Goal: Task Accomplishment & Management: Use online tool/utility

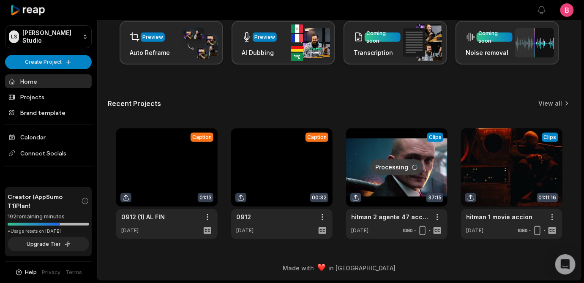
click at [109, 20] on div "Open sidebar View notifications Open user menu" at bounding box center [340, 10] width 487 height 20
click at [107, 86] on div "Let's Get Started! Generate Clips From long videos generate social ready clips …" at bounding box center [340, 69] width 484 height 342
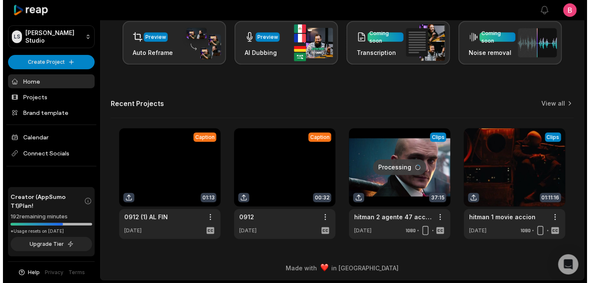
scroll to position [257, 0]
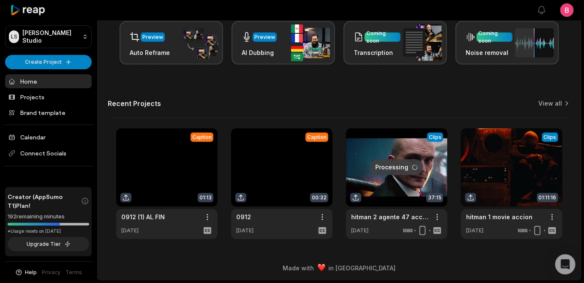
click at [564, 17] on html "[PERSON_NAME] Studio Create Project Home Projects Brand template Calendar Conne…" at bounding box center [292, 2] width 584 height 283
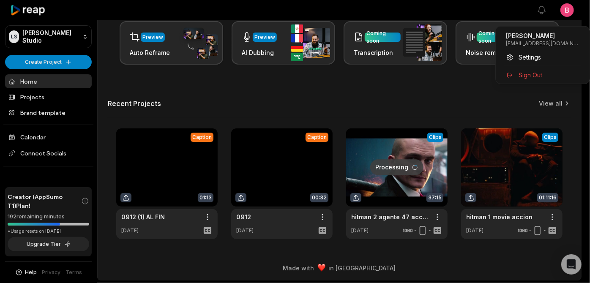
click at [115, 91] on html "[PERSON_NAME] Studio Create Project Home Projects Brand template Calendar Conne…" at bounding box center [295, 2] width 590 height 283
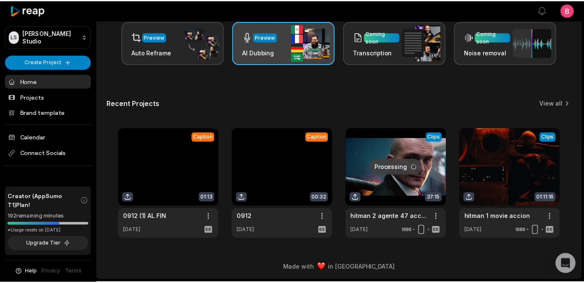
scroll to position [204, 0]
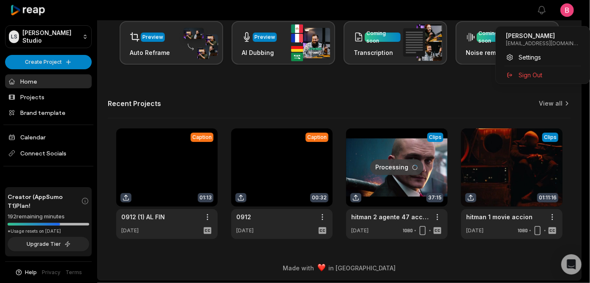
click at [562, 13] on html "[PERSON_NAME] Studio Create Project Home Projects Brand template Calendar Conne…" at bounding box center [295, 2] width 590 height 283
click at [339, 145] on html "[PERSON_NAME] Studio Create Project Home Projects Brand template Calendar Conne…" at bounding box center [295, 2] width 590 height 283
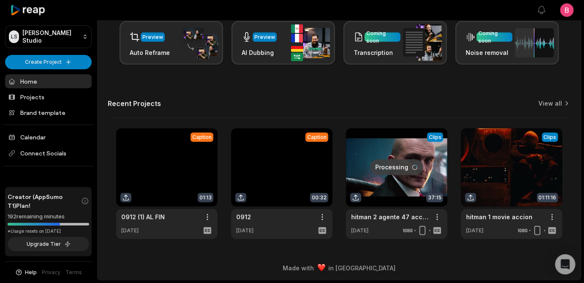
scroll to position [279, 0]
click at [286, 172] on link at bounding box center [281, 184] width 101 height 111
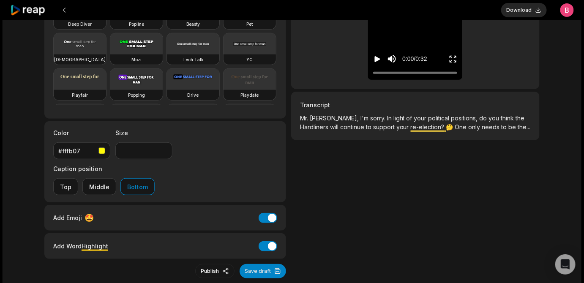
scroll to position [7, 0]
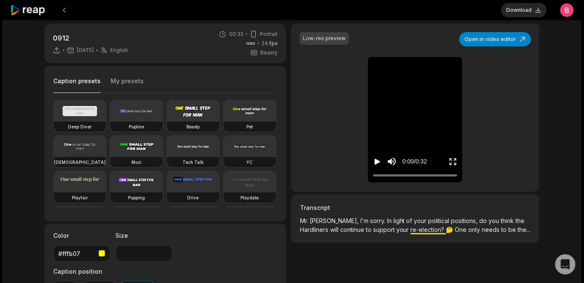
click at [339, 42] on div "Low-res preview" at bounding box center [324, 39] width 43 height 8
click at [328, 42] on div "Low-res preview" at bounding box center [324, 39] width 43 height 8
click at [488, 45] on button "Open in video editor" at bounding box center [496, 39] width 72 height 14
click at [71, 13] on button at bounding box center [64, 10] width 15 height 15
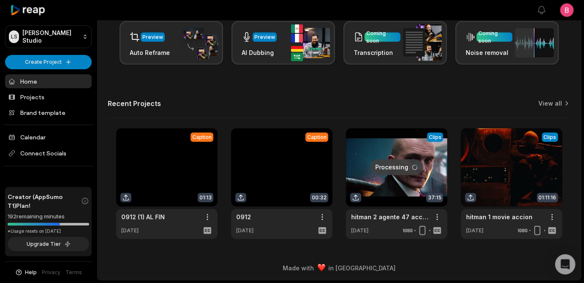
click at [166, 156] on link at bounding box center [166, 184] width 101 height 111
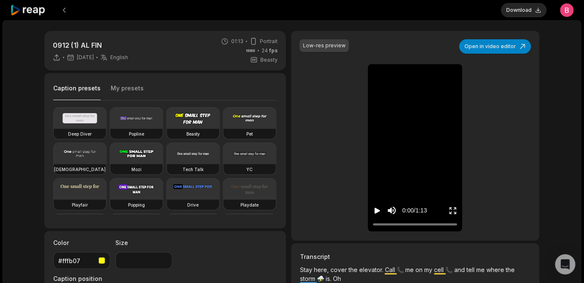
click at [376, 215] on icon "Play video" at bounding box center [377, 211] width 8 height 8
click at [390, 227] on div at bounding box center [415, 224] width 84 height 5
click at [402, 227] on div at bounding box center [415, 224] width 84 height 5
click at [417, 227] on div at bounding box center [415, 224] width 84 height 5
click at [430, 227] on div at bounding box center [415, 224] width 84 height 5
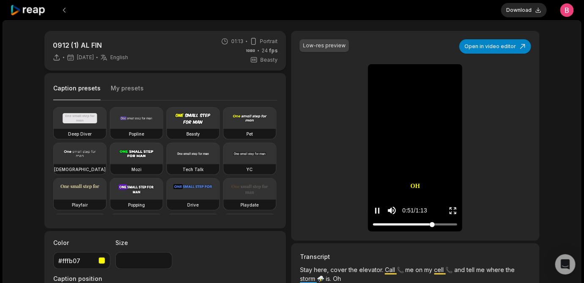
click at [440, 227] on div at bounding box center [415, 224] width 84 height 5
click at [451, 227] on div at bounding box center [415, 224] width 84 height 5
click at [420, 227] on div at bounding box center [415, 224] width 84 height 5
click at [413, 227] on div at bounding box center [415, 224] width 84 height 5
click at [406, 227] on div at bounding box center [415, 224] width 84 height 5
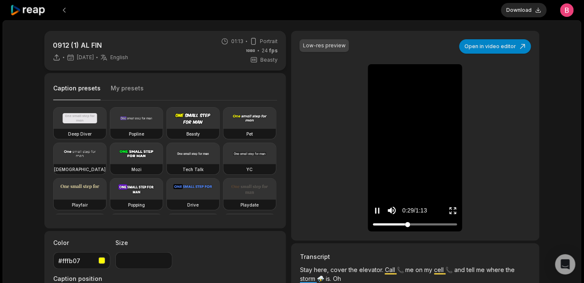
click at [399, 227] on div at bounding box center [415, 224] width 84 height 5
click at [394, 227] on div at bounding box center [415, 224] width 84 height 5
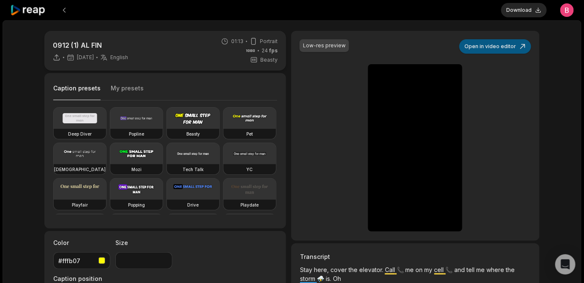
click at [494, 54] on button "Open in video editor" at bounding box center [496, 46] width 72 height 14
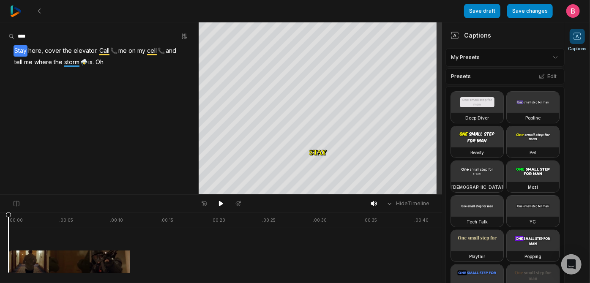
click at [158, 68] on div "Stay here, cover the elevator. Call 📞 me on my cell 📞 and tell me where the sto…" at bounding box center [99, 56] width 199 height 22
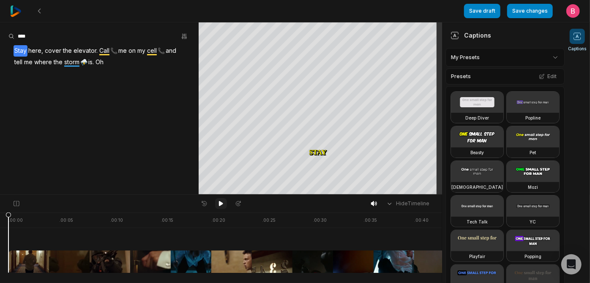
click at [221, 206] on icon at bounding box center [221, 203] width 4 height 5
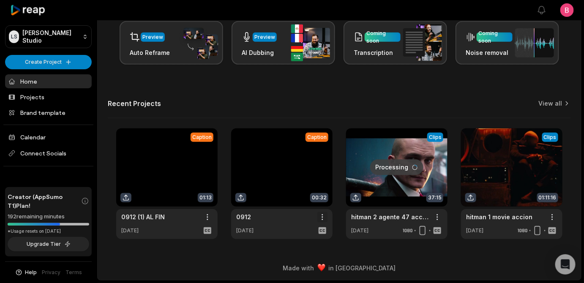
click at [316, 145] on html "[PERSON_NAME] Studio Create Project Home Projects Brand template Calendar Conne…" at bounding box center [292, 2] width 584 height 283
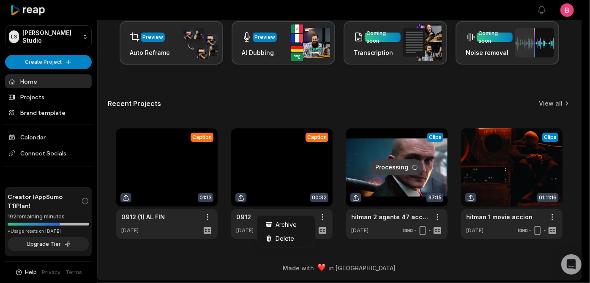
click at [564, 16] on html "LS Logan's Studio Create Project Home Projects Brand template Calendar Connect …" at bounding box center [295, 2] width 590 height 283
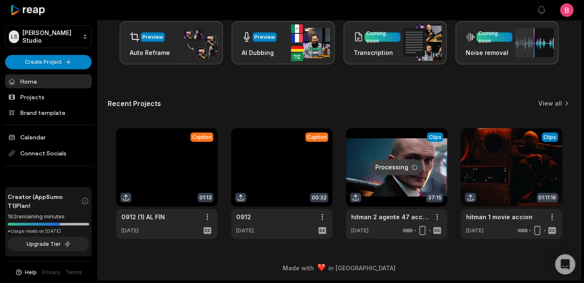
scroll to position [279, 0]
click at [409, 148] on link at bounding box center [396, 184] width 101 height 111
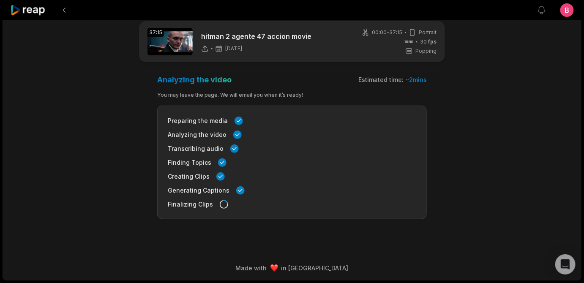
scroll to position [19, 0]
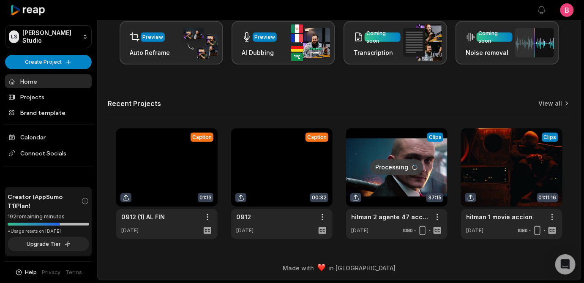
scroll to position [177, 0]
